Goal: Browse casually

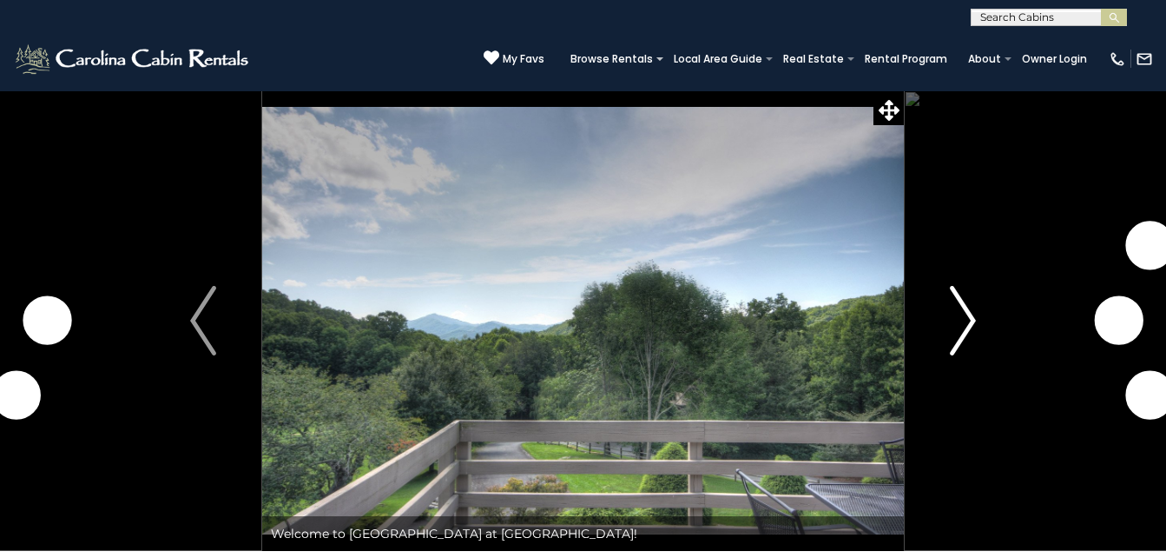
click at [969, 321] on img "Next" at bounding box center [963, 320] width 26 height 69
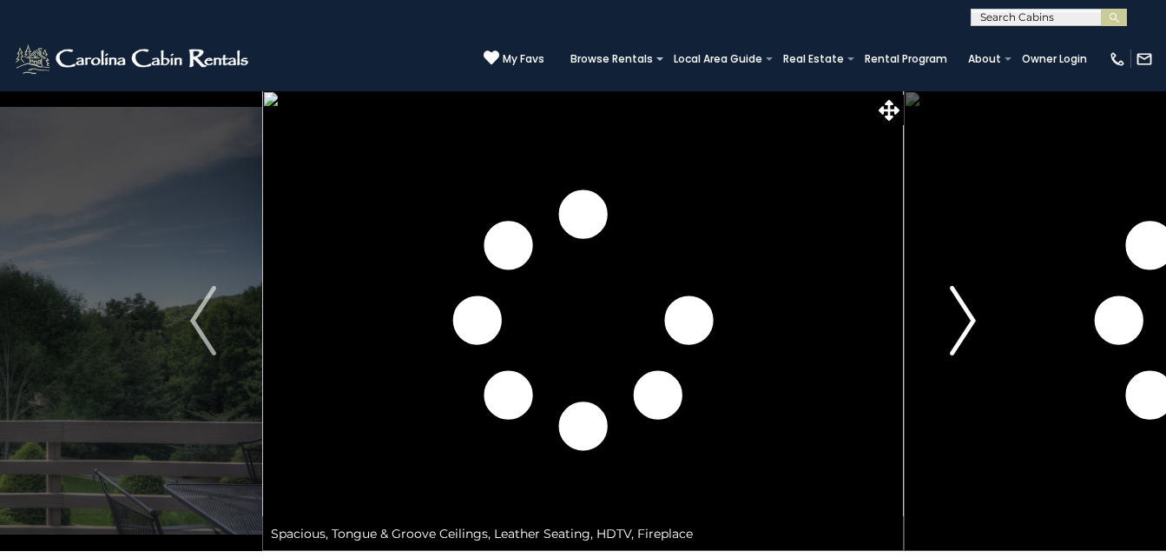
click at [968, 320] on img "Next" at bounding box center [963, 320] width 26 height 69
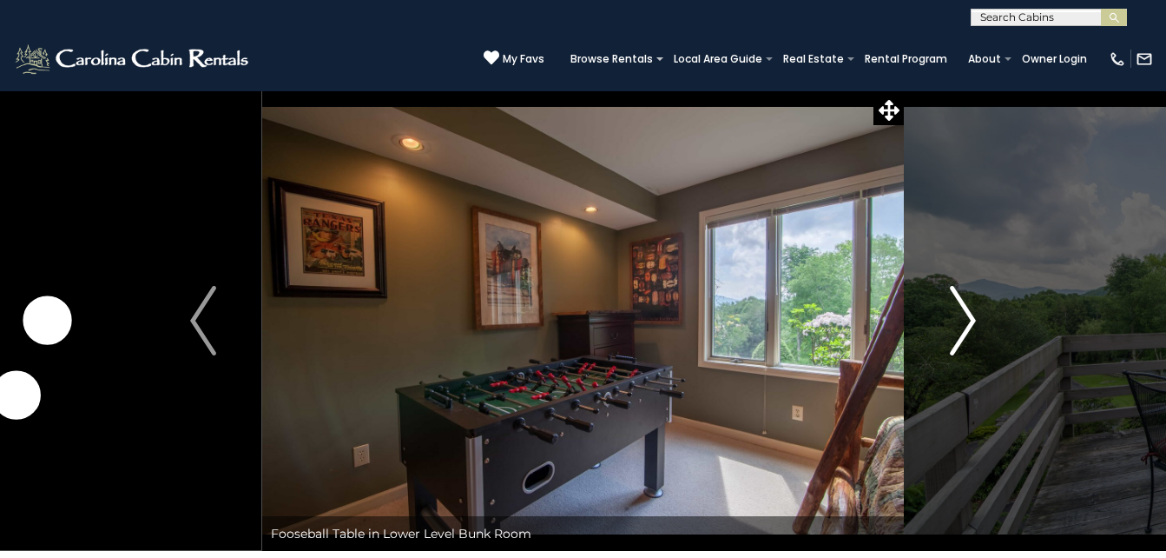
click at [968, 320] on img "Next" at bounding box center [963, 320] width 26 height 69
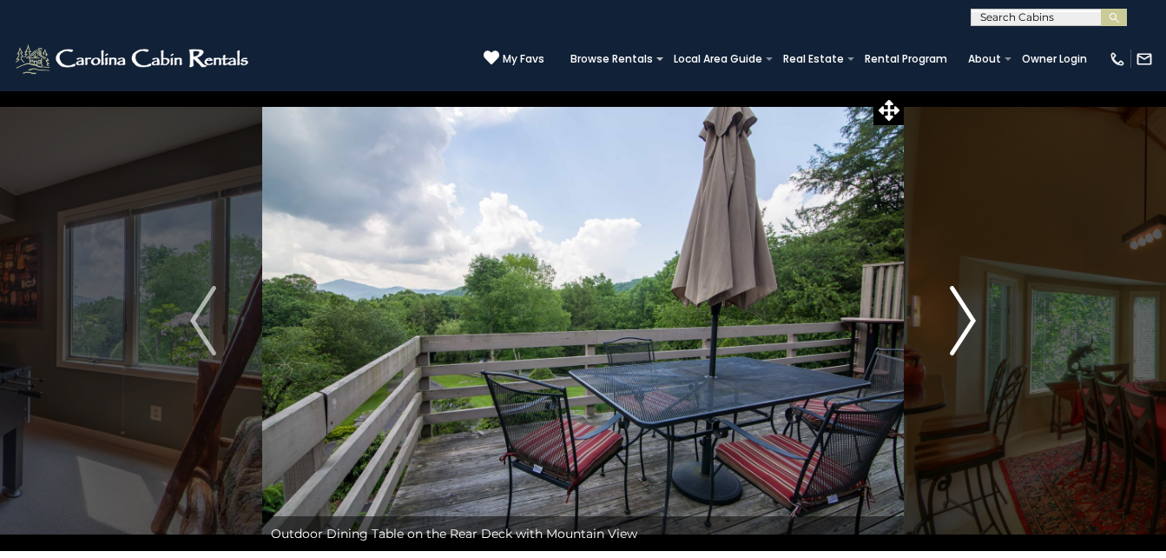
click at [968, 320] on img "Next" at bounding box center [963, 320] width 26 height 69
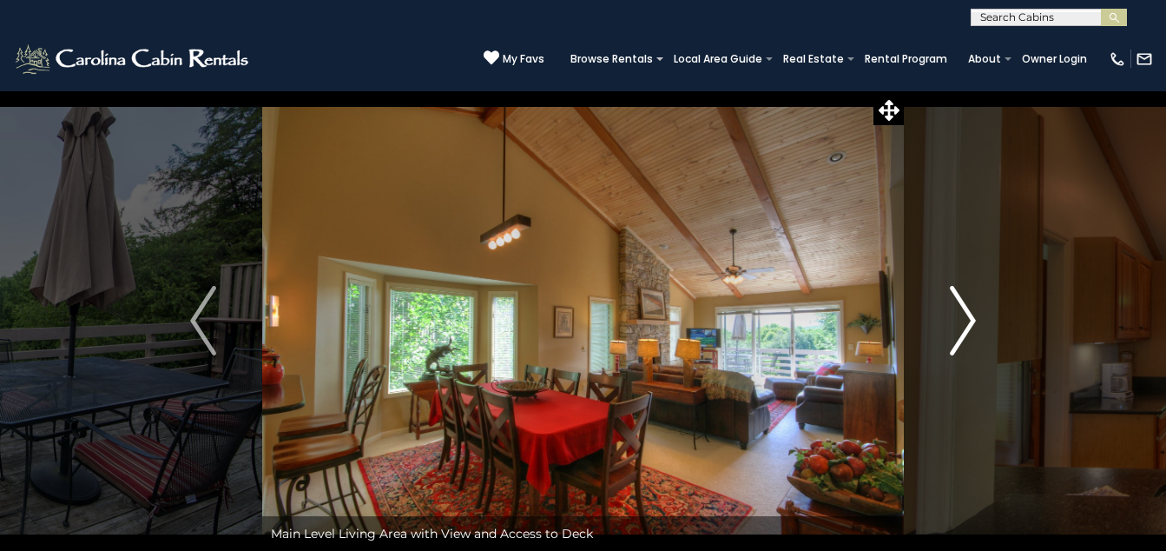
click at [968, 320] on img "Next" at bounding box center [963, 320] width 26 height 69
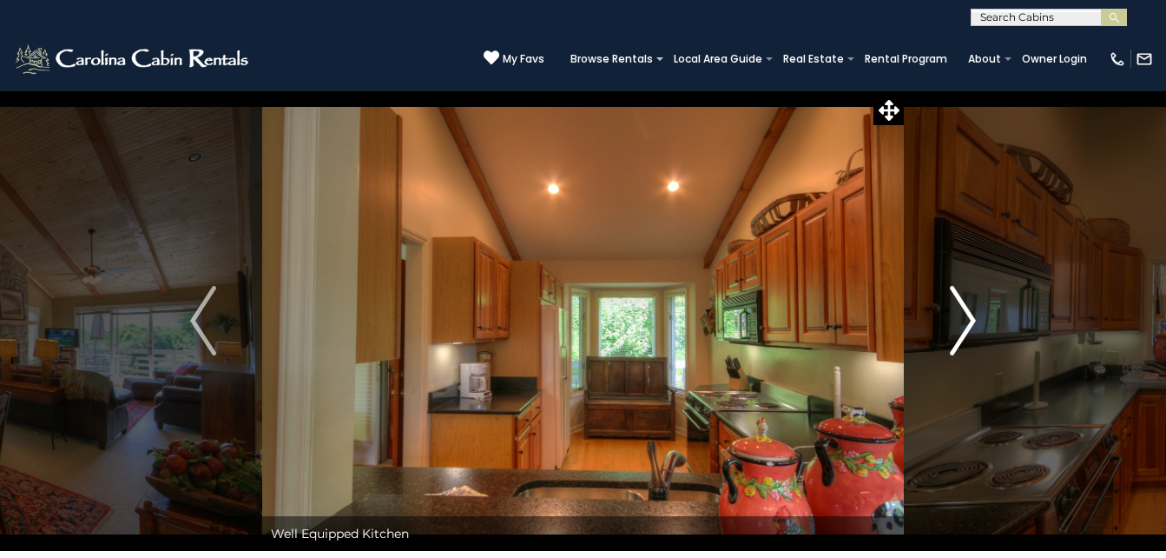
click at [968, 320] on img "Next" at bounding box center [963, 320] width 26 height 69
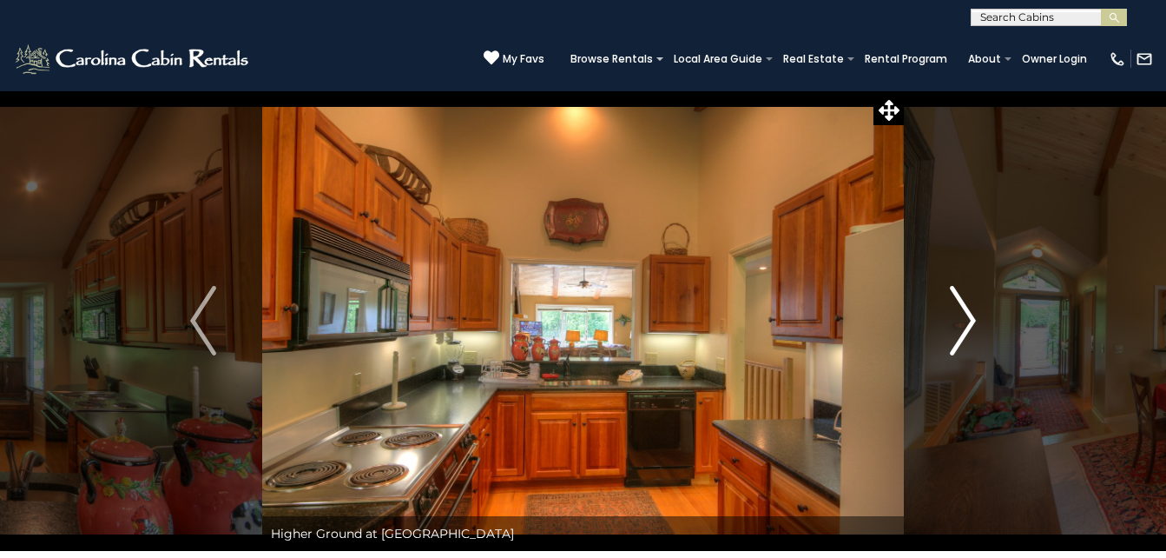
click at [968, 320] on img "Next" at bounding box center [963, 320] width 26 height 69
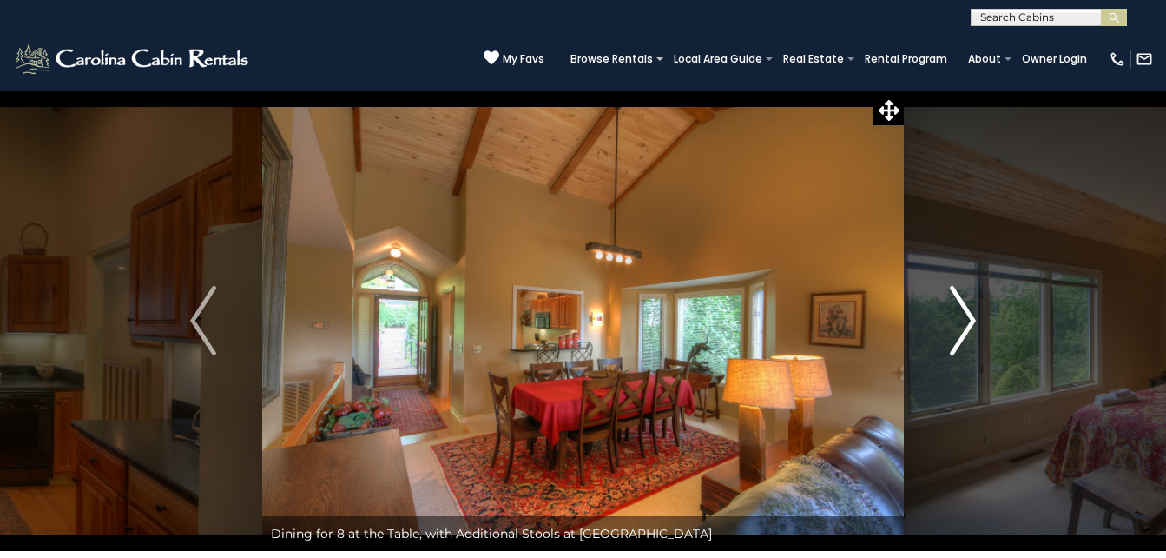
click at [968, 320] on img "Next" at bounding box center [963, 320] width 26 height 69
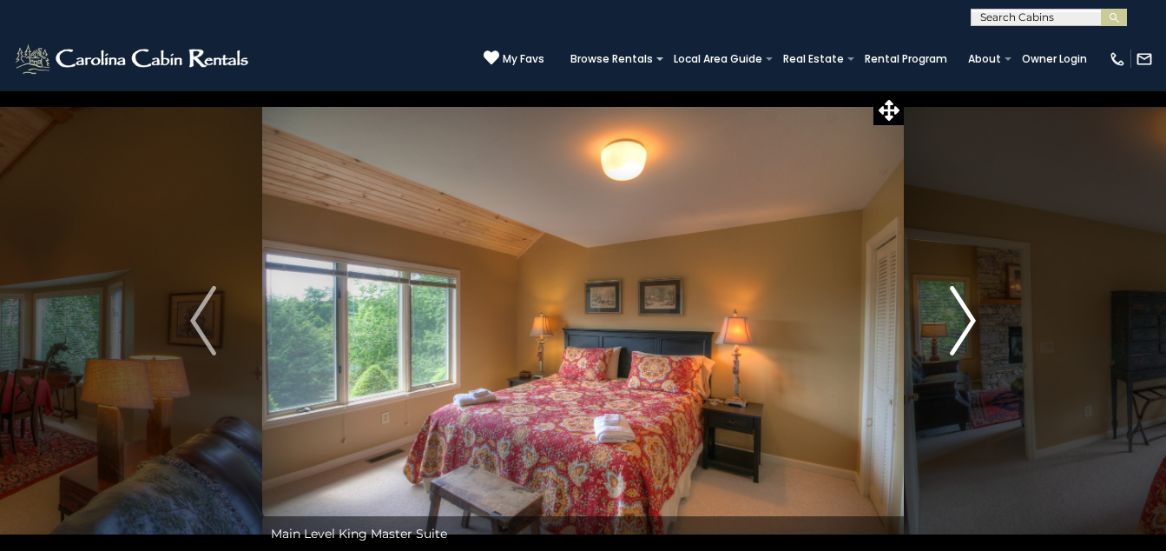
click at [968, 320] on img "Next" at bounding box center [963, 320] width 26 height 69
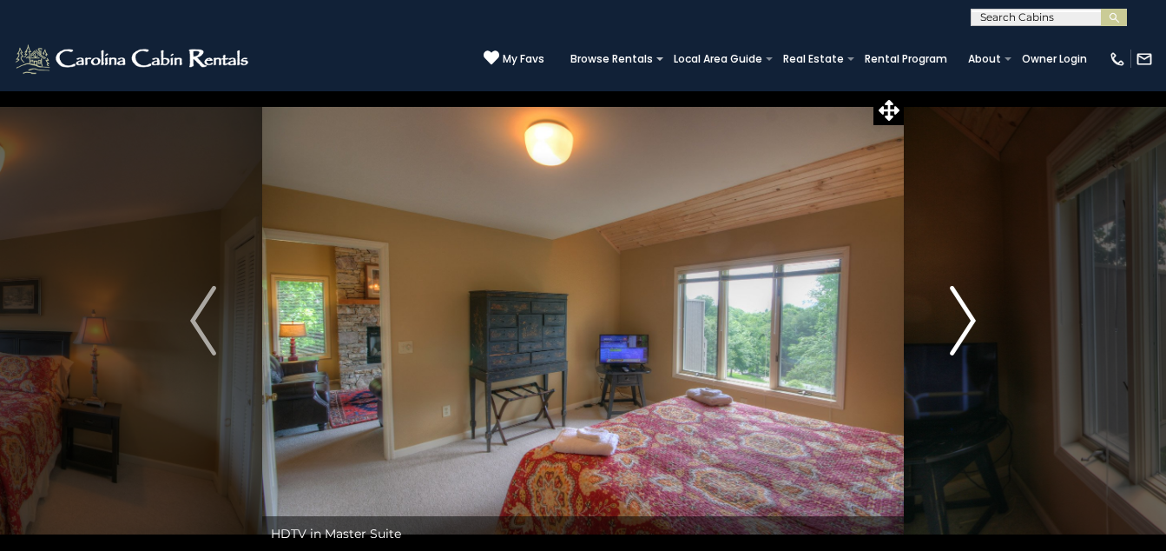
click at [968, 320] on img "Next" at bounding box center [963, 320] width 26 height 69
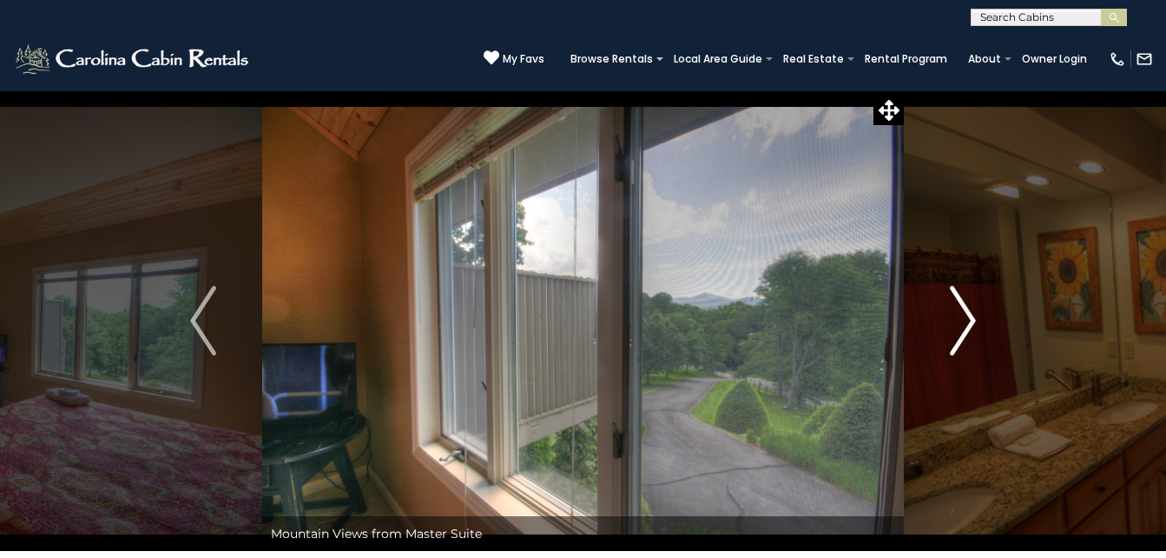
click at [968, 320] on img "Next" at bounding box center [963, 320] width 26 height 69
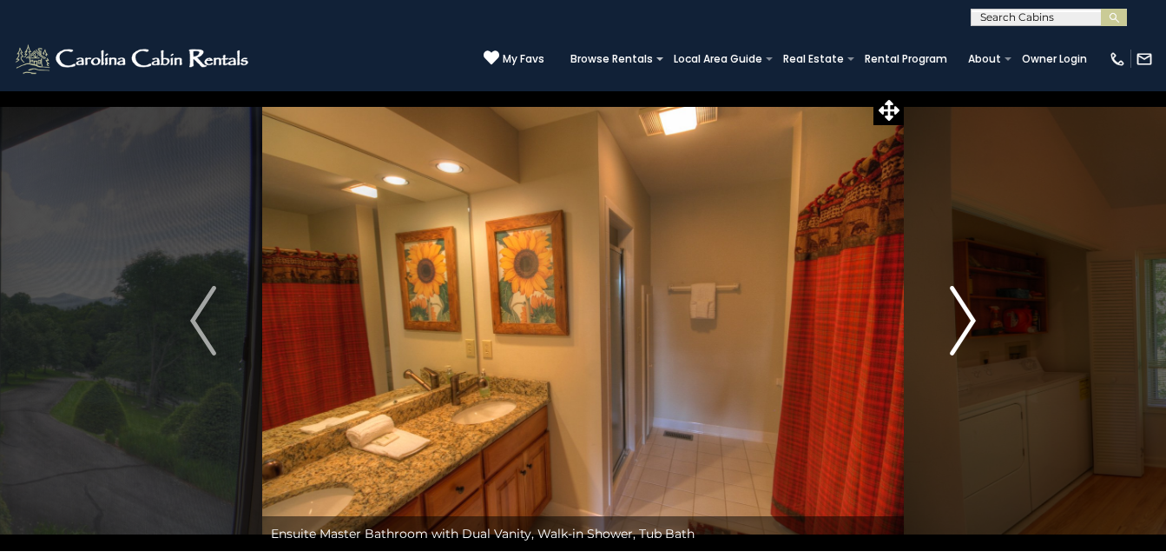
click at [968, 320] on img "Next" at bounding box center [963, 320] width 26 height 69
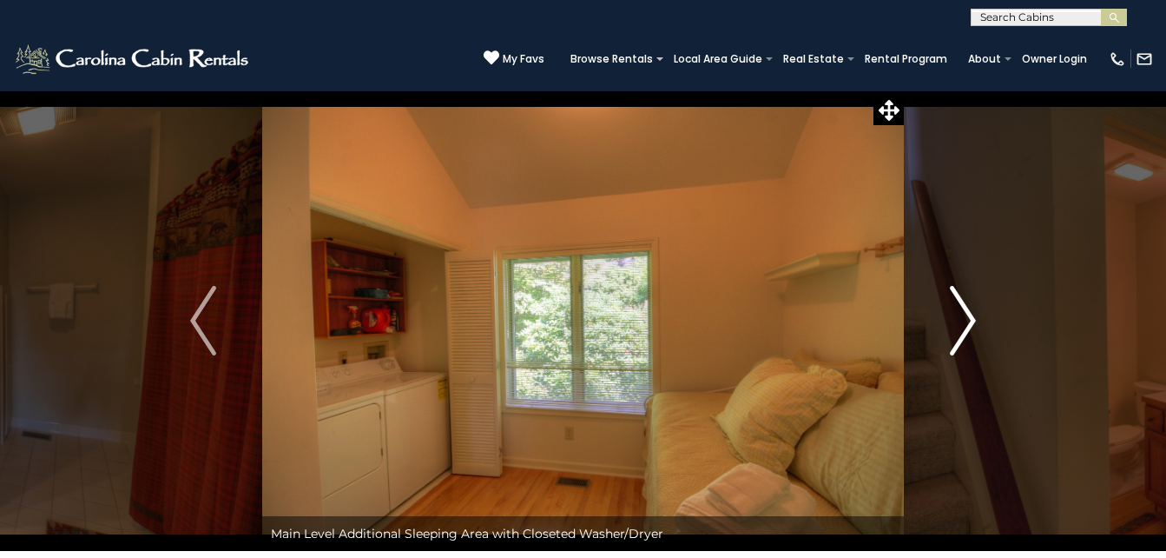
click at [968, 320] on img "Next" at bounding box center [963, 320] width 26 height 69
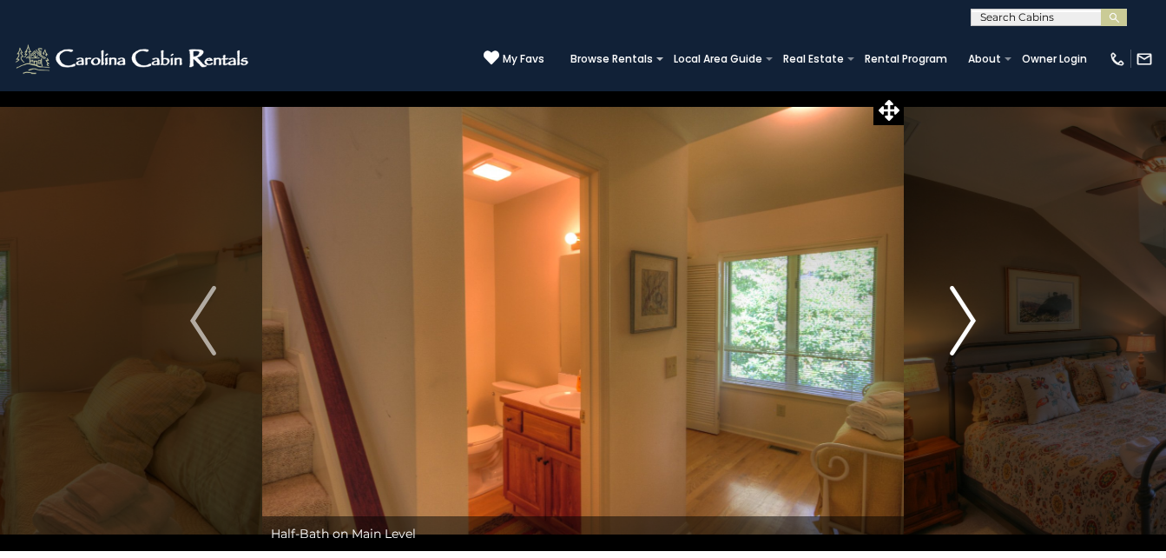
click at [968, 320] on img "Next" at bounding box center [963, 320] width 26 height 69
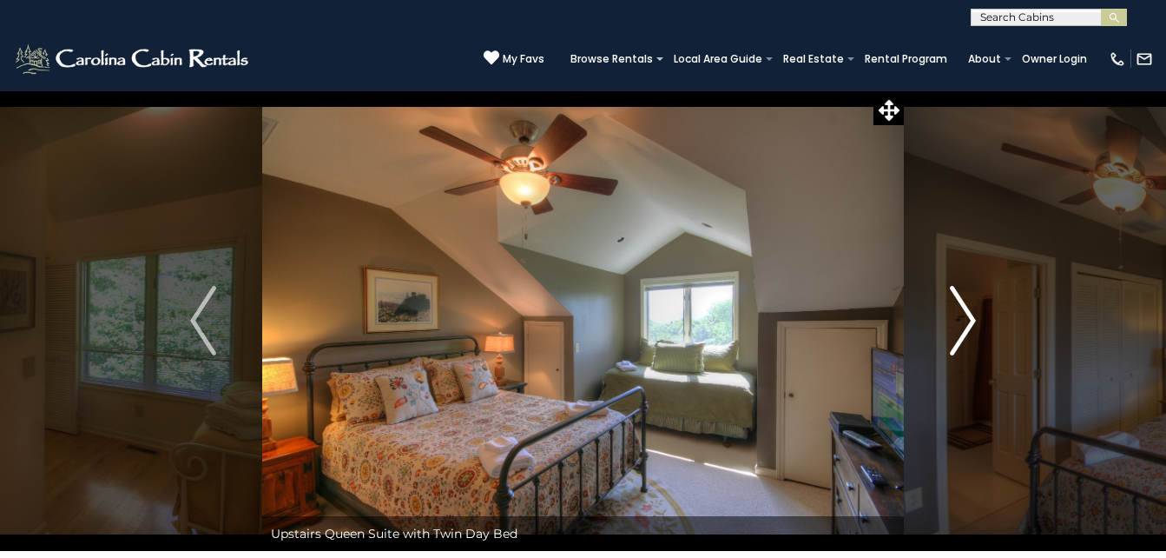
click at [968, 320] on img "Next" at bounding box center [963, 320] width 26 height 69
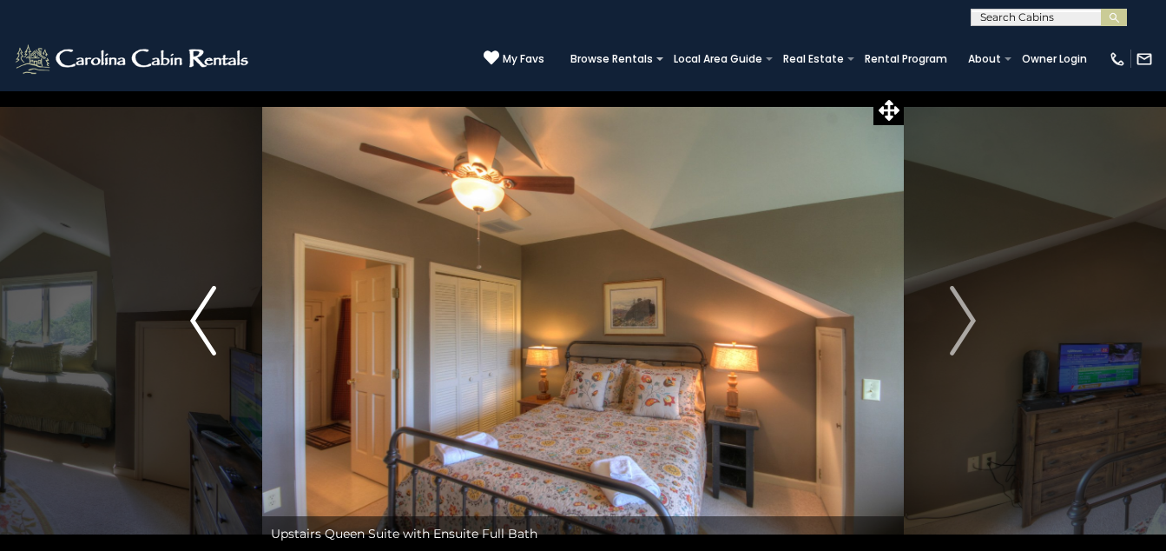
click at [204, 320] on img "Previous" at bounding box center [203, 320] width 26 height 69
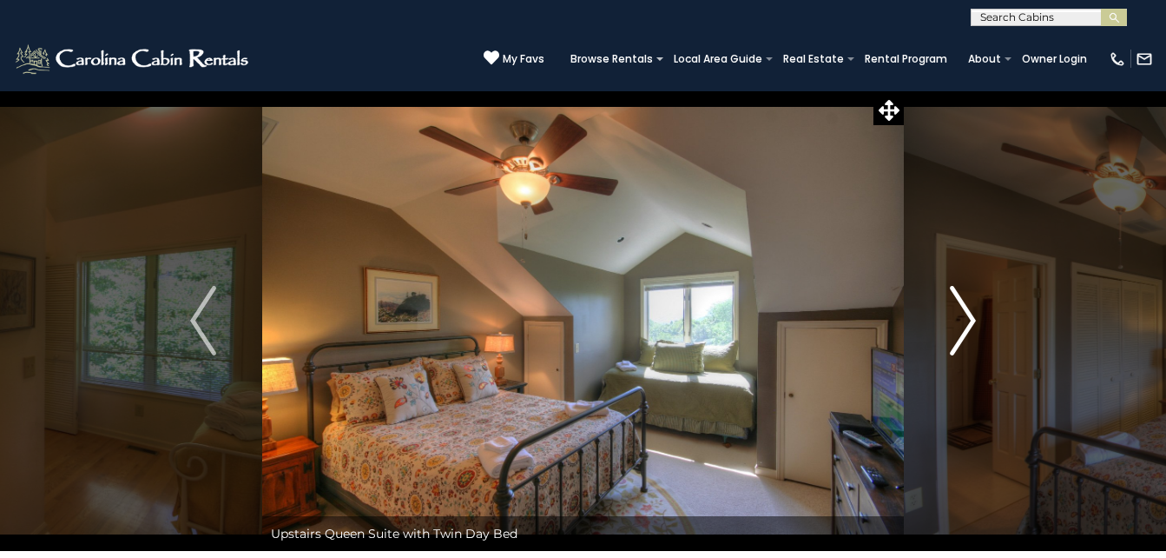
click at [965, 314] on img "Next" at bounding box center [963, 320] width 26 height 69
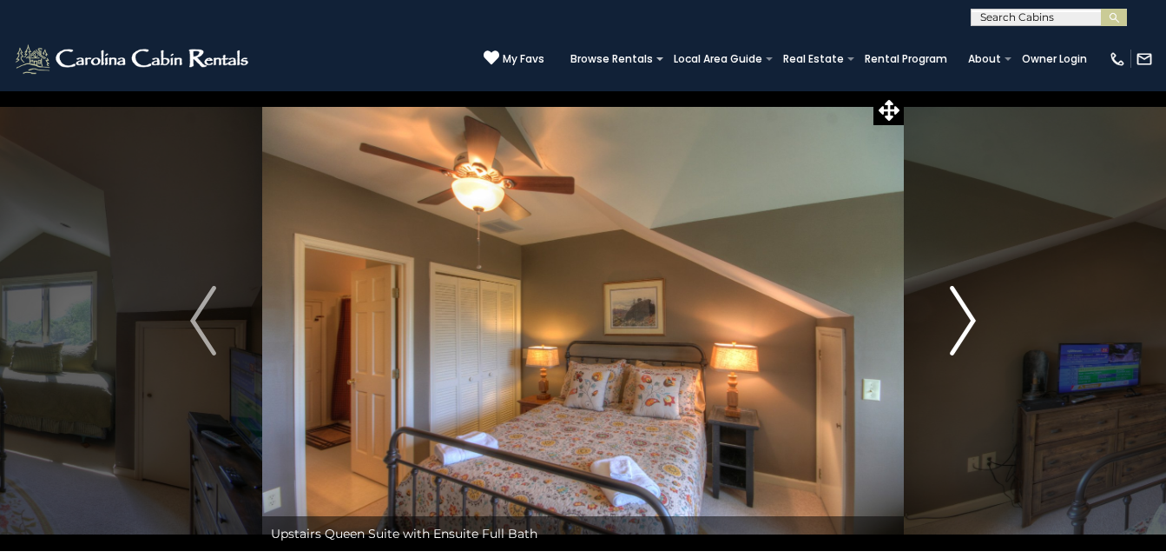
click at [964, 314] on img "Next" at bounding box center [963, 320] width 26 height 69
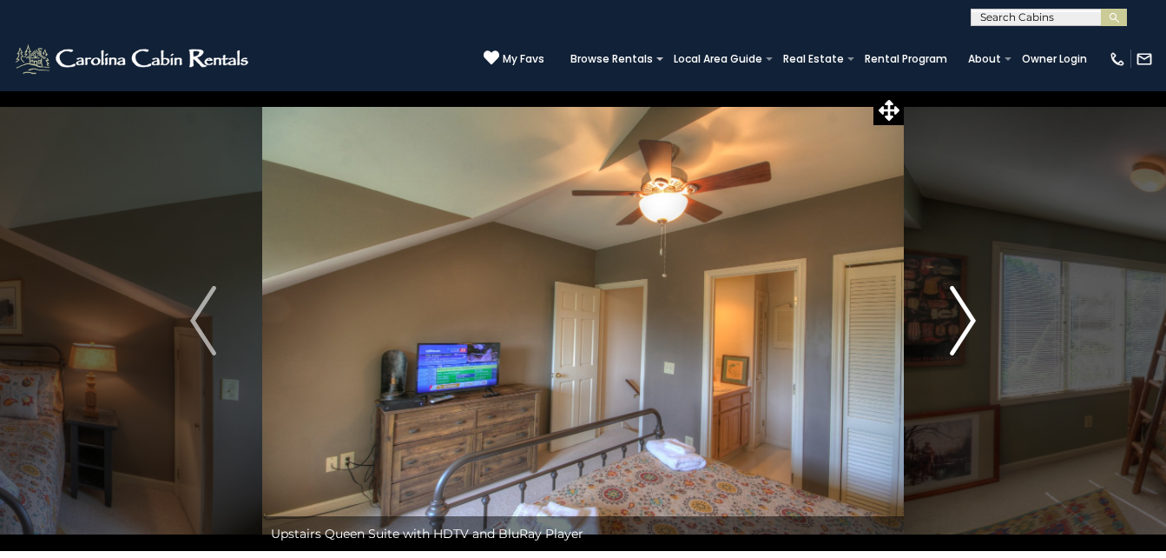
click at [964, 314] on img "Next" at bounding box center [963, 320] width 26 height 69
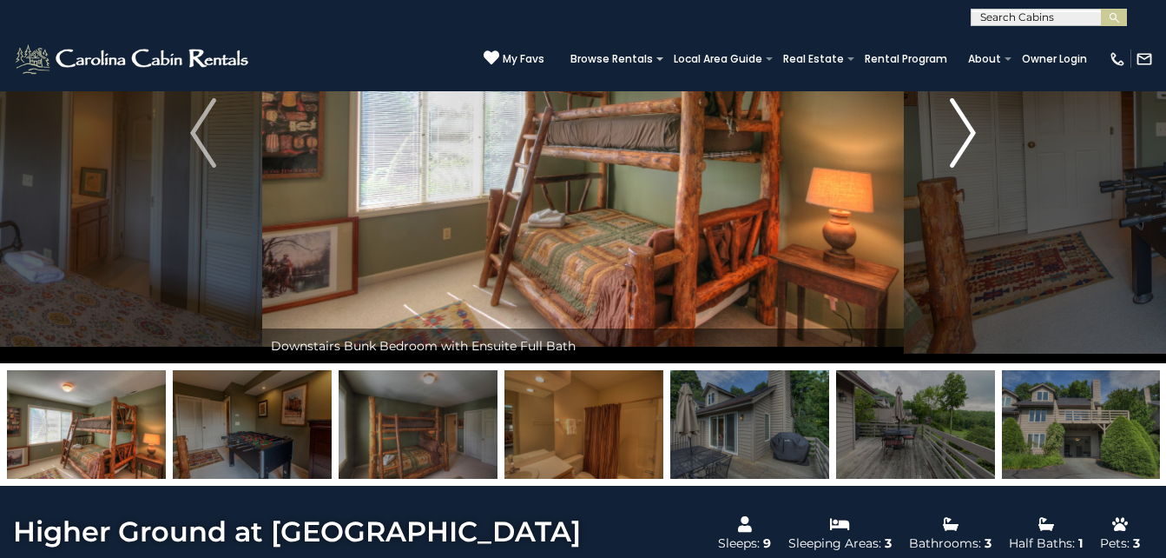
scroll to position [87, 0]
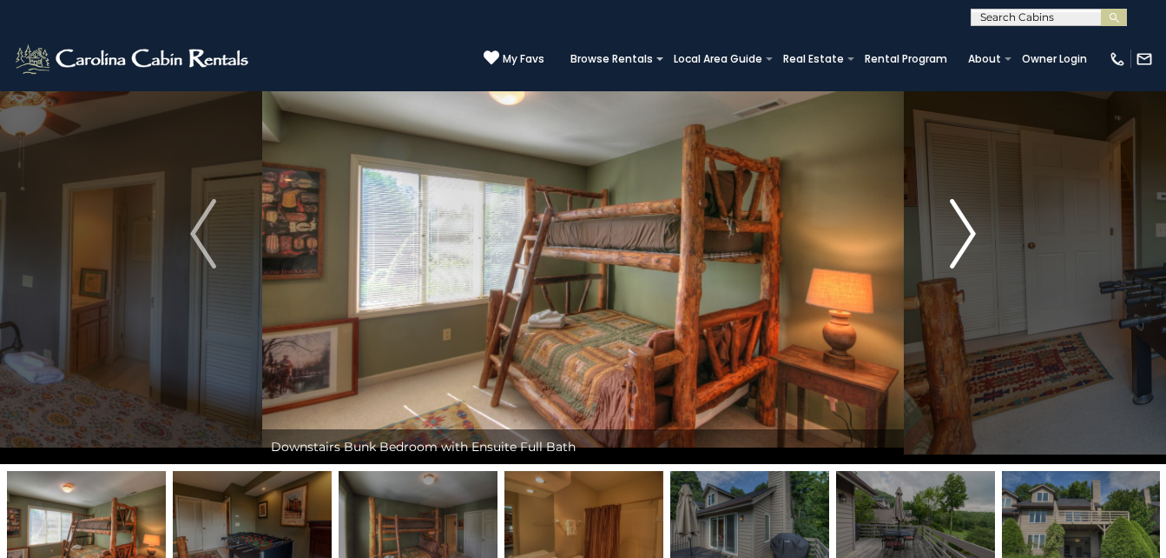
click at [961, 254] on img "Next" at bounding box center [963, 233] width 26 height 69
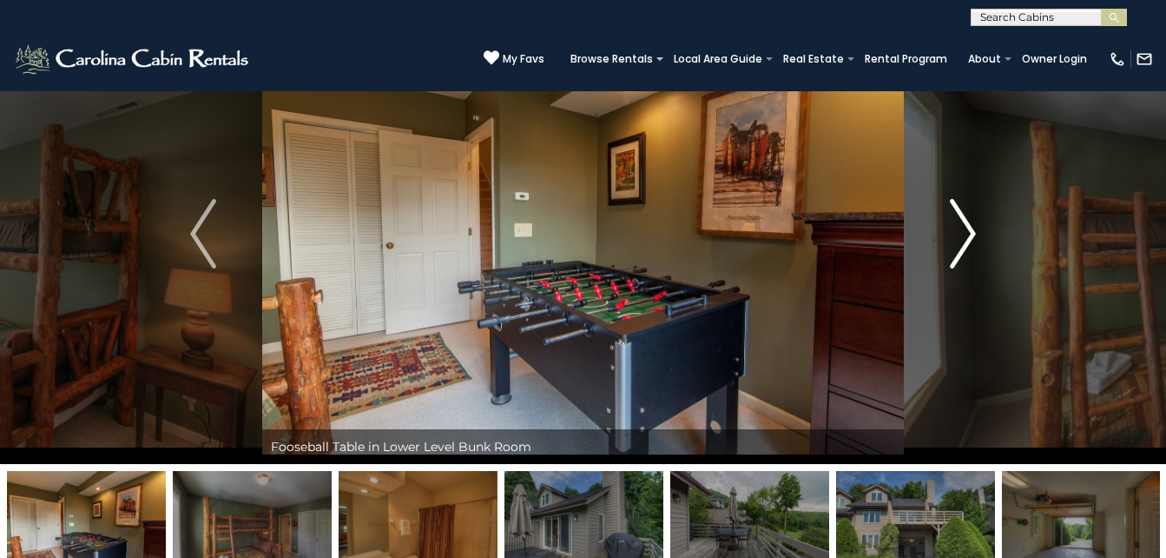
click at [961, 254] on img "Next" at bounding box center [963, 233] width 26 height 69
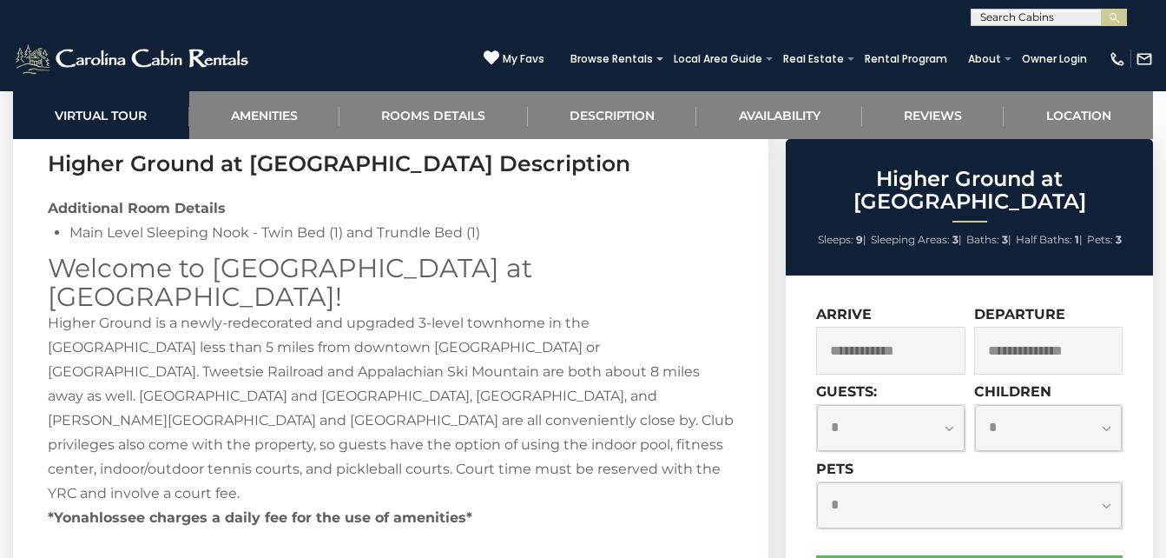
scroll to position [2432, 0]
